Goal: Information Seeking & Learning: Learn about a topic

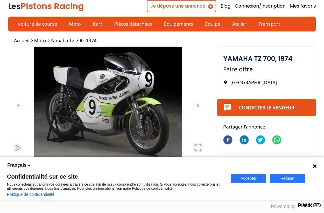
click at [293, 174] on button "Refuser" at bounding box center [288, 178] width 36 height 9
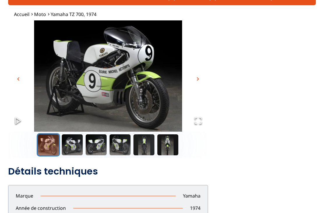
scroll to position [22, 0]
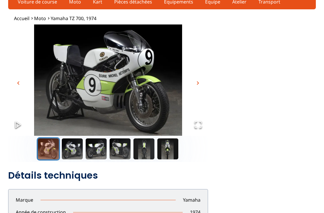
click at [57, 93] on img "Go to Slide 1" at bounding box center [108, 80] width 200 height 111
click at [65, 89] on img "Go to Slide 1" at bounding box center [108, 80] width 200 height 111
click at [17, 80] on span "chevron_left" at bounding box center [18, 83] width 7 height 7
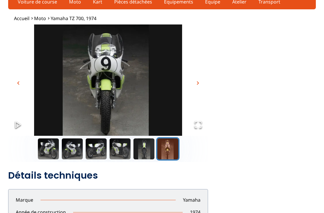
click at [14, 82] on img "Go to Slide 6" at bounding box center [108, 79] width 200 height 111
click at [13, 81] on img "Go to Slide 6" at bounding box center [108, 79] width 200 height 111
click at [13, 82] on img "Go to Slide 6" at bounding box center [108, 79] width 200 height 111
click at [200, 81] on span "chevron_right" at bounding box center [197, 83] width 7 height 7
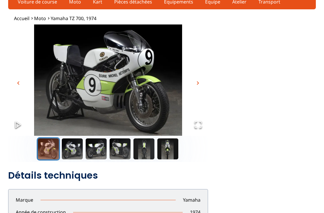
click at [198, 84] on span "chevron_right" at bounding box center [197, 83] width 7 height 7
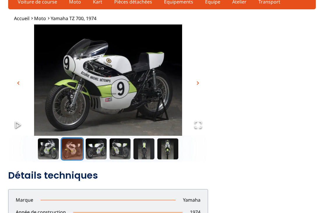
click at [197, 83] on span "chevron_right" at bounding box center [197, 83] width 7 height 7
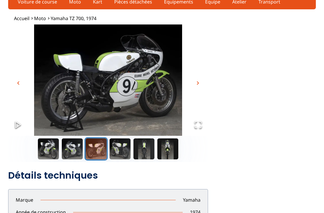
click at [200, 83] on span "chevron_right" at bounding box center [197, 83] width 7 height 7
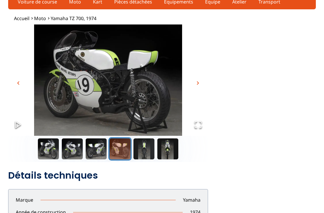
click at [199, 84] on span "chevron_right" at bounding box center [197, 83] width 7 height 7
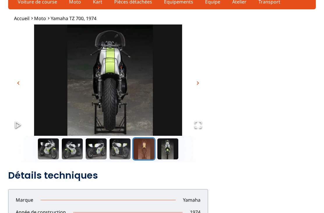
click at [204, 82] on img "Go to Slide 5" at bounding box center [108, 79] width 200 height 111
click at [206, 80] on img "Go to Slide 5" at bounding box center [108, 79] width 200 height 111
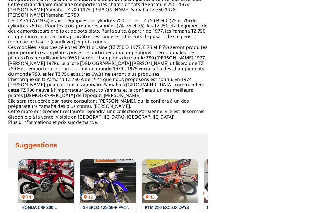
scroll to position [324, 0]
